Goal: Transaction & Acquisition: Purchase product/service

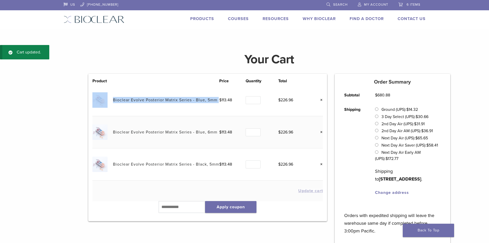
drag, startPoint x: 218, startPoint y: 101, endPoint x: 111, endPoint y: 100, distance: 106.8
click at [111, 100] on tr "Bioclear Evolve Posterior Matrix Series - Blue, 5mm $ 113.48 Quantity Quantity …" at bounding box center [207, 100] width 230 height 32
copy tr "Bioclear Evolve Posterior Matrix Series - Blue, 5mm"
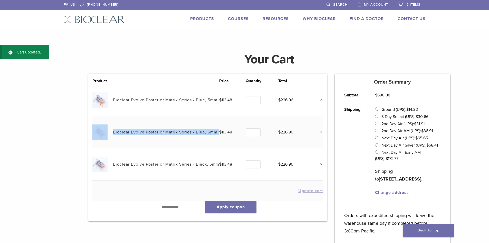
drag, startPoint x: 218, startPoint y: 134, endPoint x: 112, endPoint y: 129, distance: 105.6
click at [112, 129] on tr "Bioclear Evolve Posterior Matrix Series - Blue, 6mm $ 113.48 Quantity Quantity …" at bounding box center [207, 132] width 230 height 32
copy tr "Bioclear Evolve Posterior Matrix Series - Blue, 6mm"
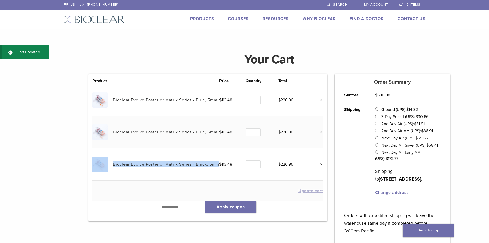
drag, startPoint x: 133, startPoint y: 169, endPoint x: 110, endPoint y: 162, distance: 24.2
click at [110, 162] on tr "Bioclear Evolve Posterior Matrix Series - Black, 5mm $ 113.48 Quantity Quantity…" at bounding box center [207, 164] width 230 height 32
copy tr "Bioclear Evolve Posterior Matrix Series - Black, 5mm"
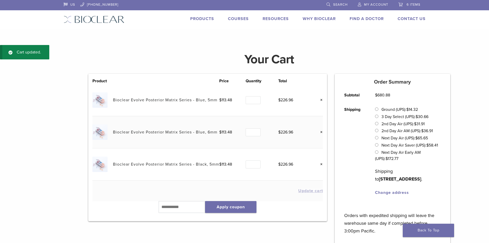
drag, startPoint x: 468, startPoint y: 77, endPoint x: 419, endPoint y: 62, distance: 50.6
click at [468, 77] on div "Cart updated. Your Cart Product Price Quantity Total Bioclear Evolve Posterior …" at bounding box center [244, 177] width 489 height 264
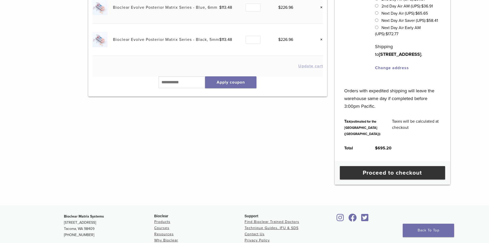
scroll to position [154, 0]
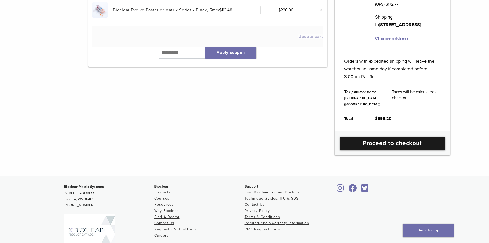
click at [412, 150] on link "Proceed to checkout" at bounding box center [392, 142] width 105 height 13
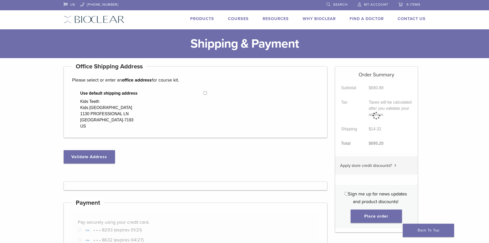
select select "**"
click at [99, 155] on button "Validate Address" at bounding box center [89, 156] width 51 height 13
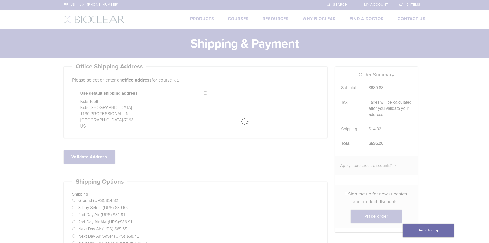
select select "**"
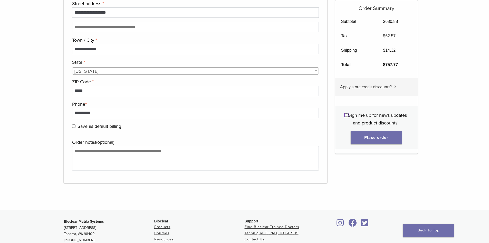
scroll to position [513, 0]
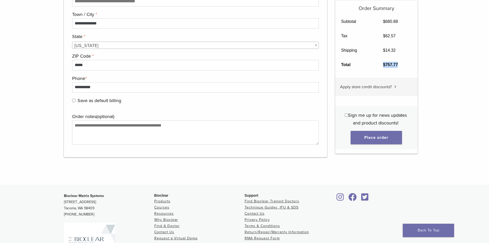
drag, startPoint x: 401, startPoint y: 62, endPoint x: 380, endPoint y: 64, distance: 21.4
click at [380, 64] on td "$ 757.77" at bounding box center [397, 64] width 40 height 14
copy bdi "$ 757.77"
click at [375, 141] on button "Place order" at bounding box center [376, 137] width 51 height 13
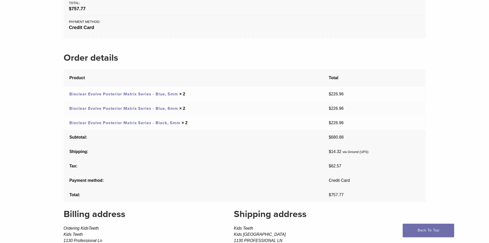
scroll to position [51, 0]
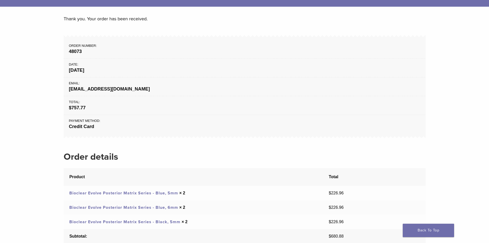
click at [82, 52] on strong "48073" at bounding box center [244, 51] width 351 height 7
drag, startPoint x: 82, startPoint y: 52, endPoint x: 63, endPoint y: 51, distance: 19.8
click at [63, 51] on div "Thank you. Your order has been received. Order number: 48073 Date: [DATE] Email…" at bounding box center [245, 199] width 370 height 385
copy ul "48073"
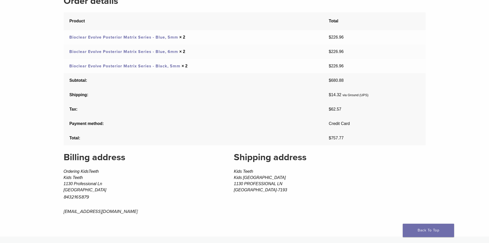
scroll to position [257, 0]
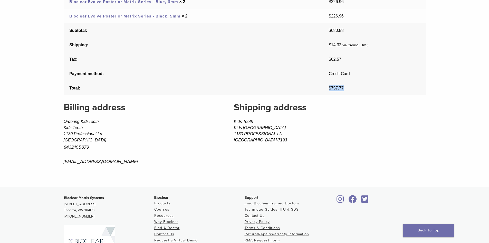
drag, startPoint x: 344, startPoint y: 90, endPoint x: 323, endPoint y: 89, distance: 21.8
click at [323, 89] on td "$ 757.77" at bounding box center [374, 88] width 102 height 14
copy span "$ 757.77"
click at [230, 85] on th "Total:" at bounding box center [193, 88] width 259 height 14
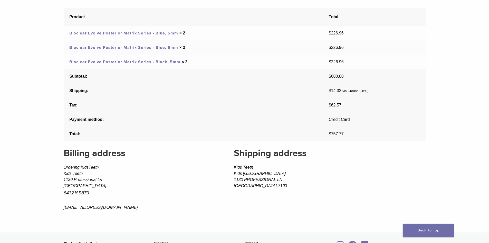
scroll to position [128, 0]
